Goal: Task Accomplishment & Management: Manage account settings

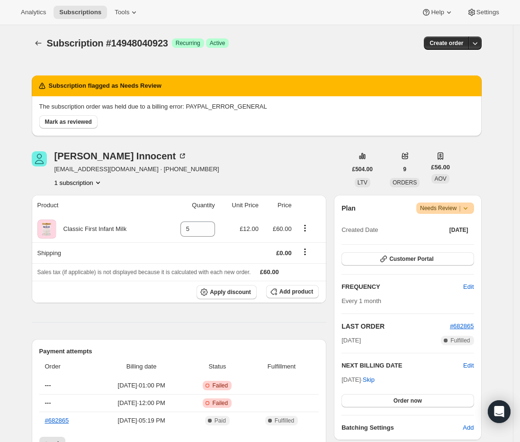
click at [475, 212] on span "Warning Needs Review |" at bounding box center [446, 207] width 58 height 11
click at [265, 165] on div "Rachel Innocent re.innocent@gmail.com · +447805075959 1 subscription" at bounding box center [189, 169] width 315 height 36
click at [59, 122] on span "Mark as reviewed" at bounding box center [68, 122] width 47 height 8
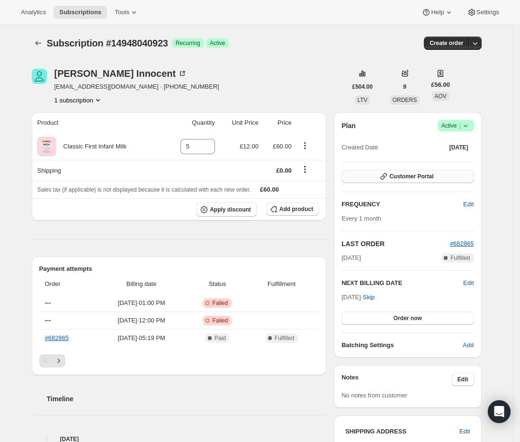
click at [423, 174] on span "Customer Portal" at bounding box center [412, 177] width 44 height 8
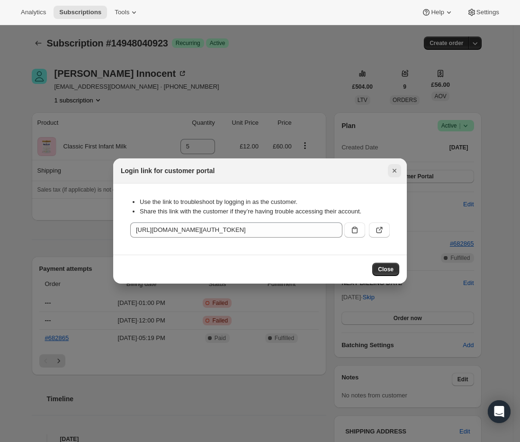
click at [397, 172] on icon "Close" at bounding box center [394, 170] width 9 height 9
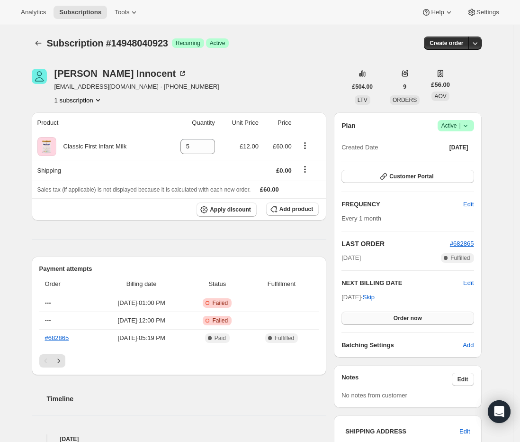
click at [409, 314] on span "Order now" at bounding box center [408, 318] width 28 height 8
click at [391, 313] on button "Click to confirm" at bounding box center [408, 317] width 132 height 13
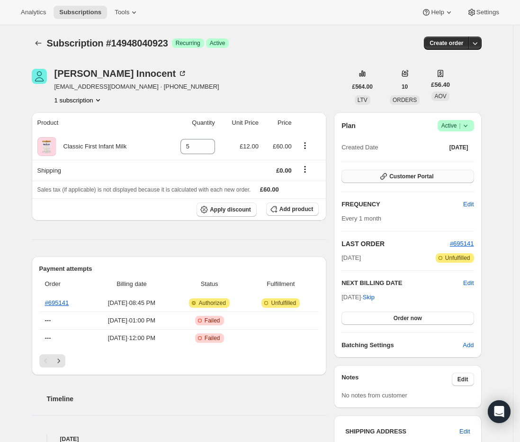
click at [414, 175] on span "Customer Portal" at bounding box center [412, 177] width 44 height 8
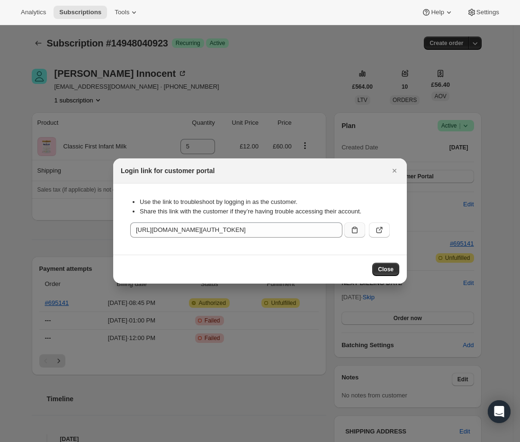
click at [359, 232] on icon ":r1h:" at bounding box center [354, 229] width 9 height 9
click at [395, 278] on div "Close" at bounding box center [260, 269] width 294 height 29
click at [389, 270] on span "Close" at bounding box center [386, 269] width 16 height 8
